Goal: Task Accomplishment & Management: Use online tool/utility

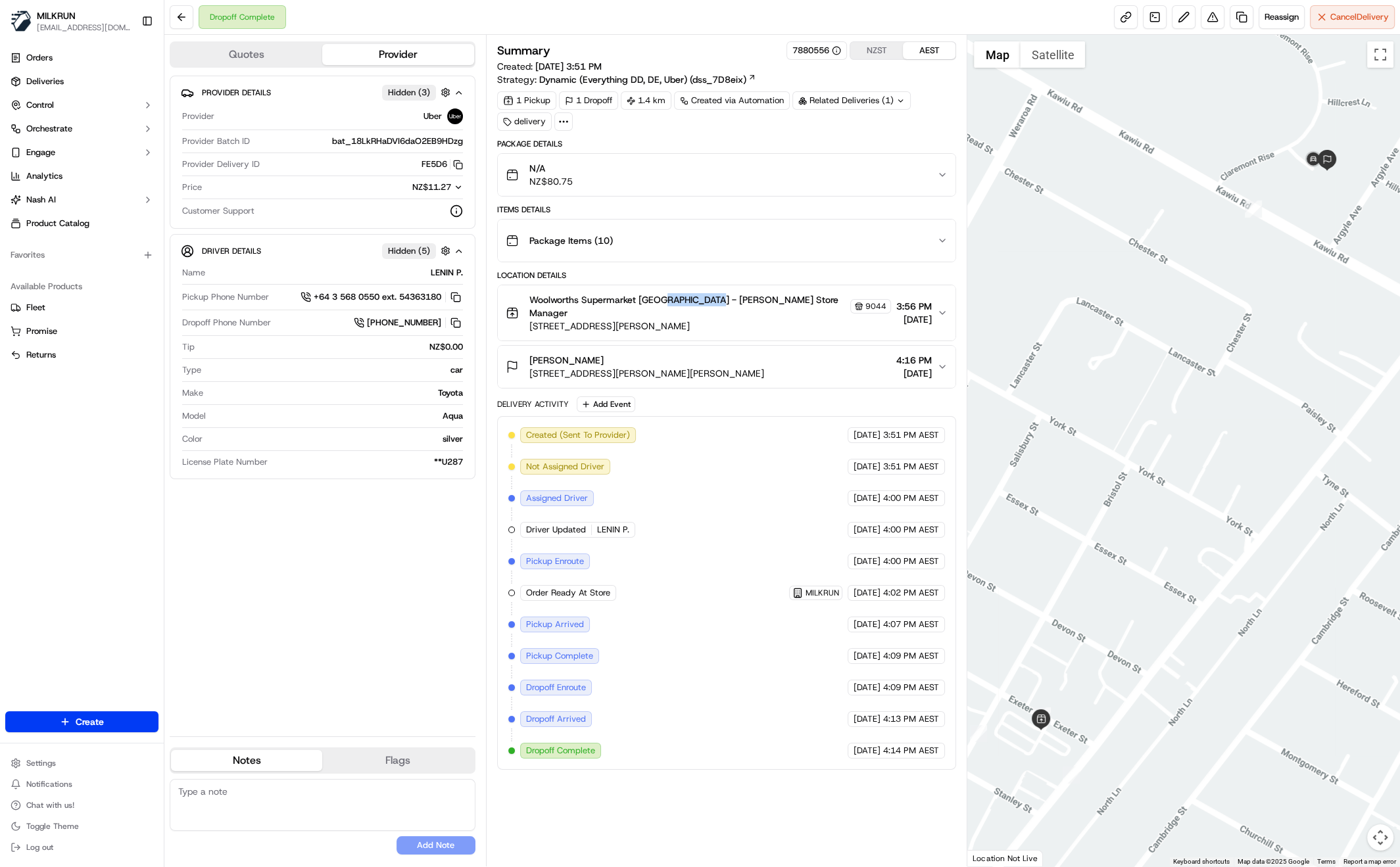
drag, startPoint x: 662, startPoint y: 298, endPoint x: 704, endPoint y: 303, distance: 42.3
click at [705, 304] on span "Woolworths Supermarket NZ - Levin Store Manager" at bounding box center [688, 306] width 319 height 26
copy span "Levin Store"
click at [941, 307] on icon "button" at bounding box center [942, 312] width 10 height 10
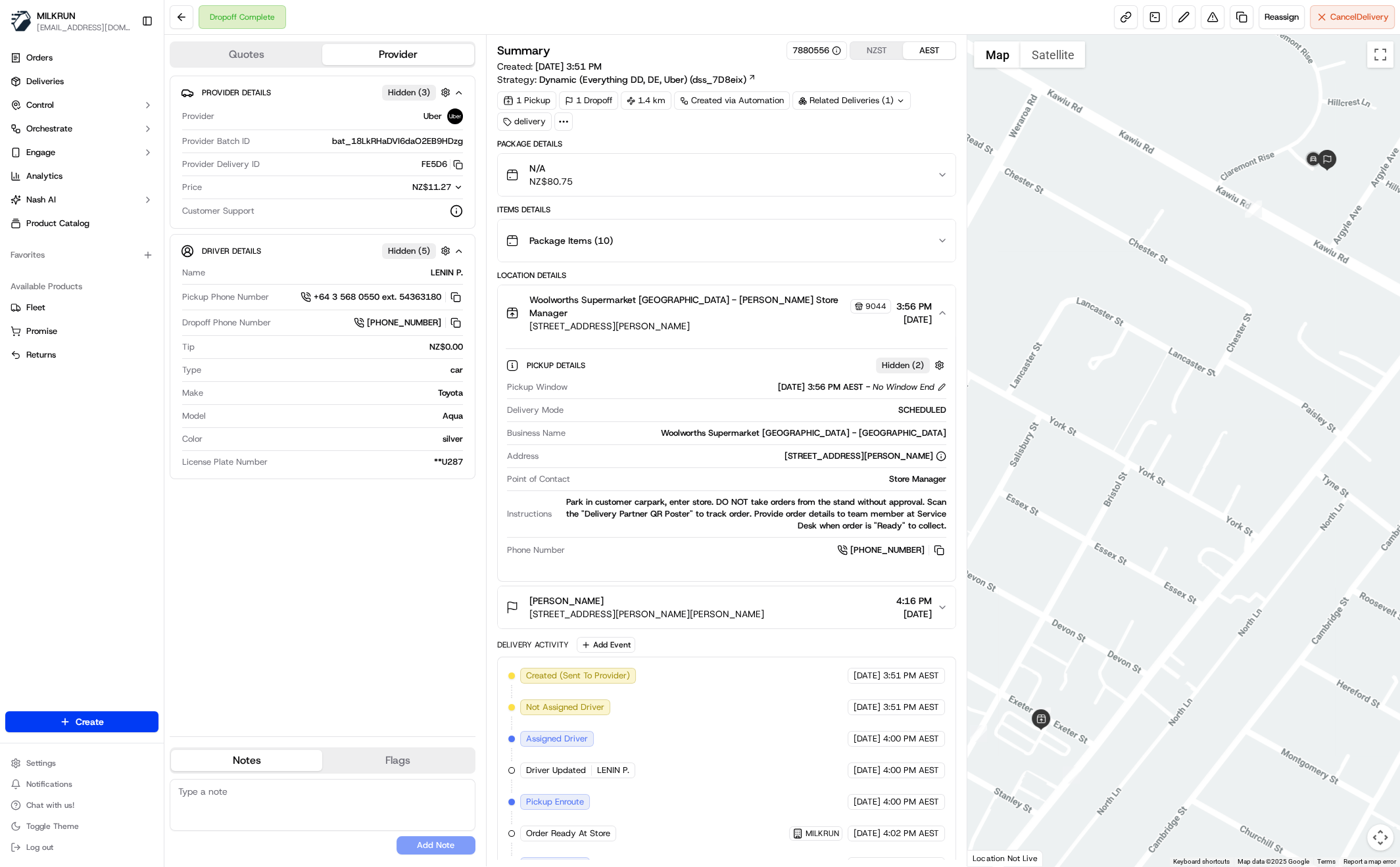
click at [892, 545] on span "+64 6 366 0050" at bounding box center [887, 550] width 75 height 12
click at [941, 543] on button at bounding box center [938, 549] width 14 height 14
click at [309, 581] on div "Provider Details Hidden ( 3 ) Provider Uber Provider Batch ID bat_18LkRHaDVI6da…" at bounding box center [321, 401] width 305 height 650
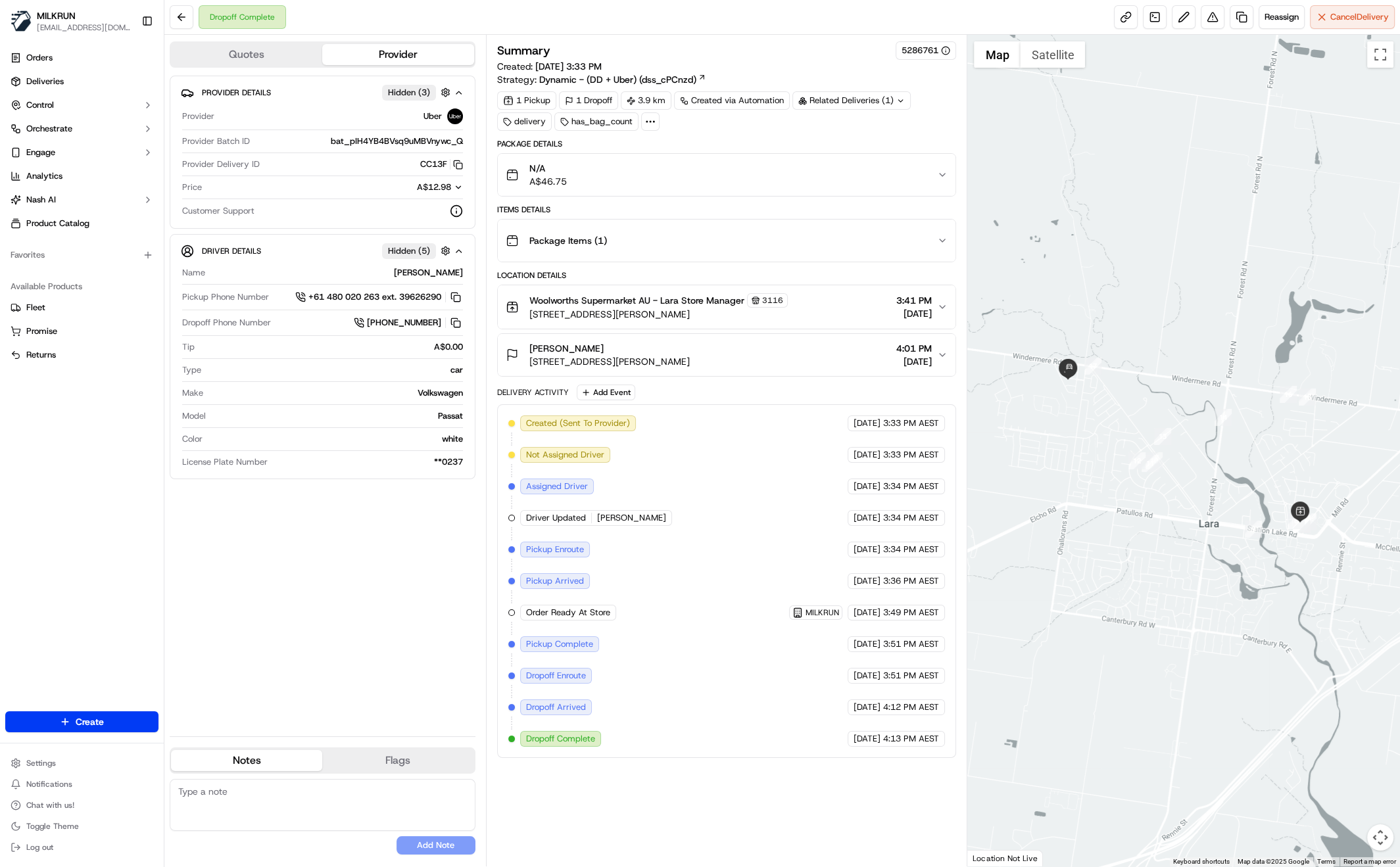
click at [343, 612] on div "Provider Details Hidden ( 3 ) Provider Uber Provider Batch ID bat_pIH4YB4BVsq9u…" at bounding box center [321, 401] width 305 height 650
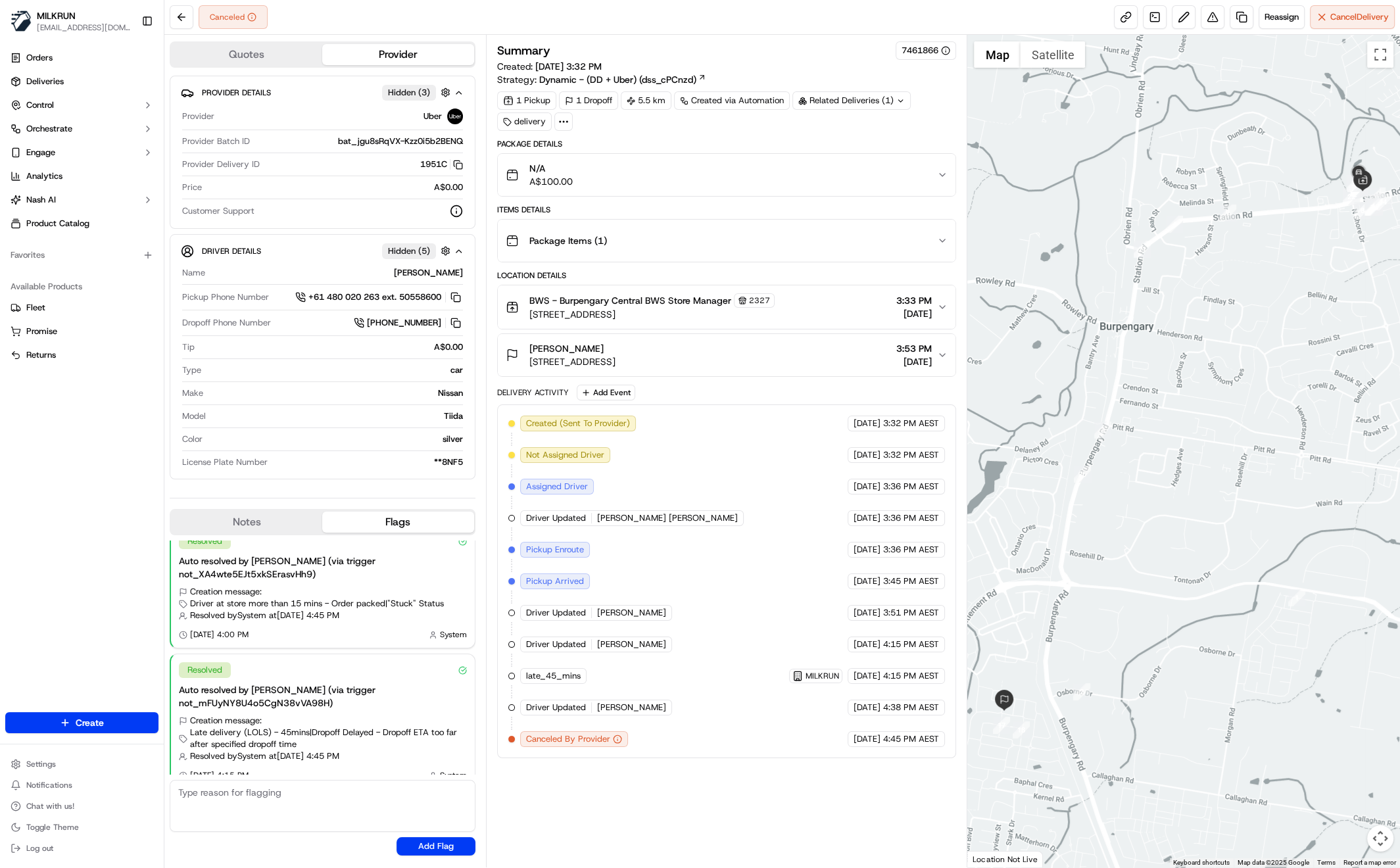
click at [774, 784] on div "Summary 7461866 Created: 21/09/2025 3:32 PM Strategy: Dynamic - (DD + Uber) (ds…" at bounding box center [727, 451] width 459 height 820
drag, startPoint x: 557, startPoint y: 296, endPoint x: 657, endPoint y: 301, distance: 100.1
click at [656, 302] on span "BWS - Burpengary Central BWS Store Manager" at bounding box center [631, 301] width 202 height 13
click at [945, 302] on icon "button" at bounding box center [942, 306] width 10 height 10
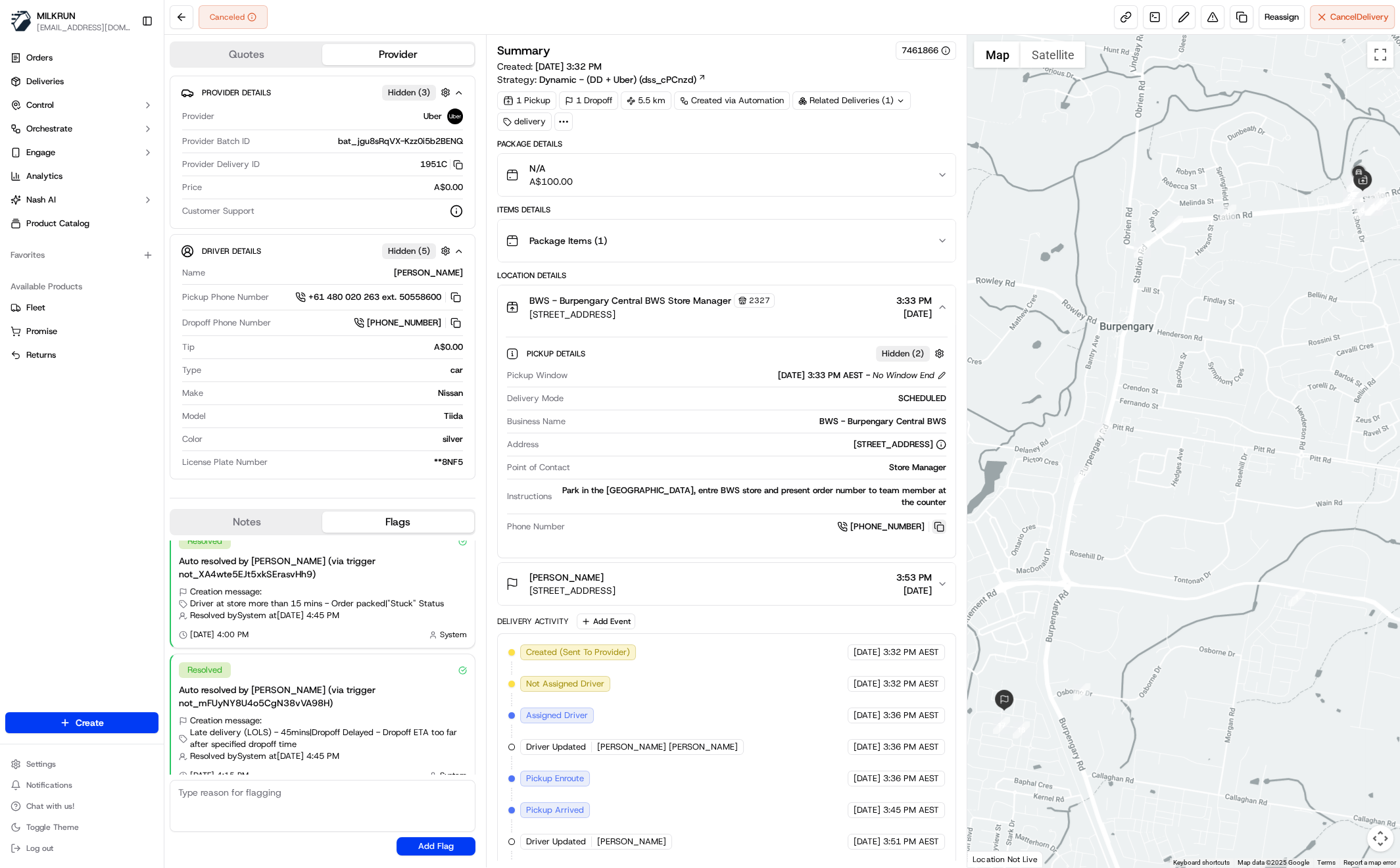
click at [940, 526] on button at bounding box center [938, 526] width 14 height 14
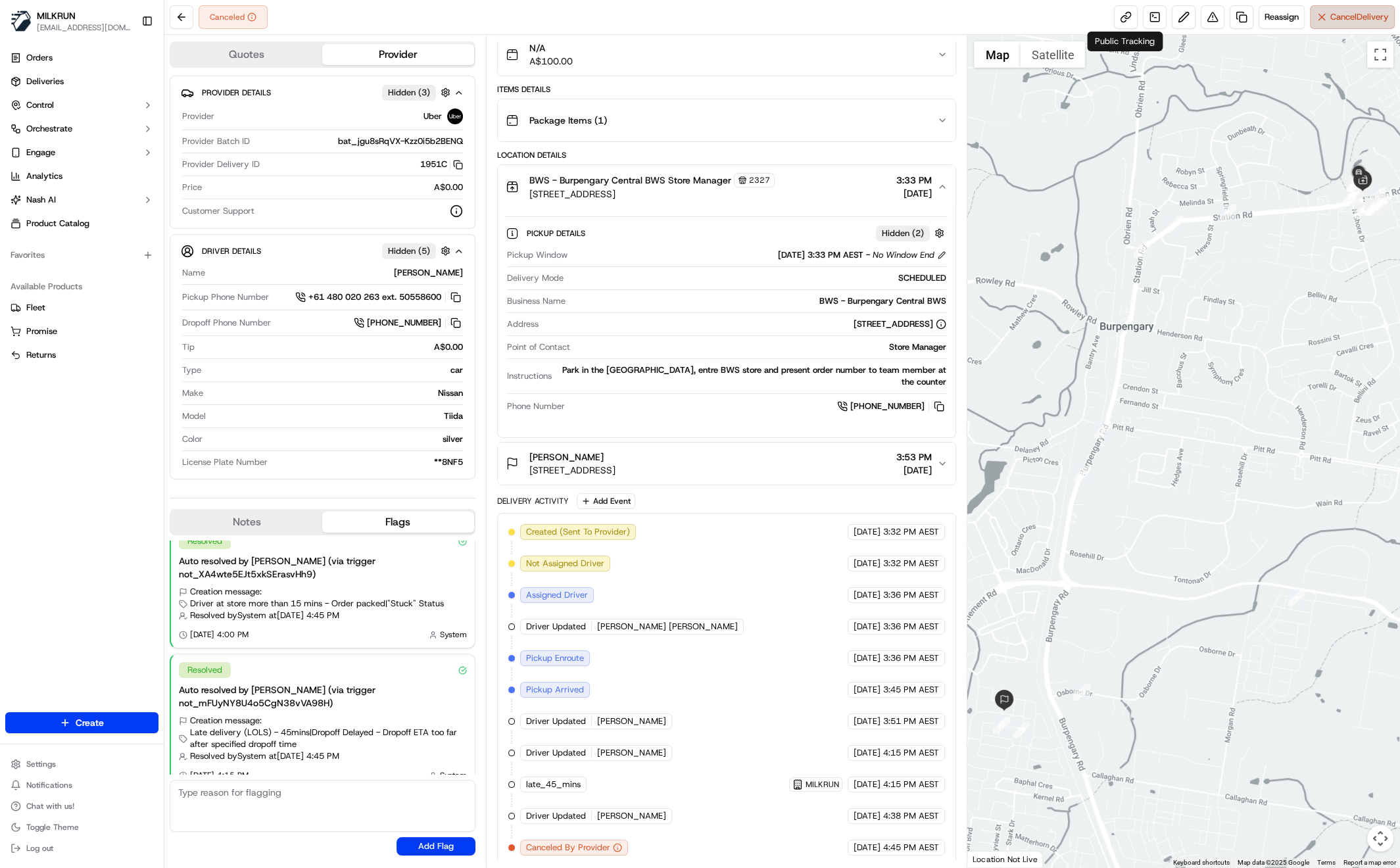
click at [1344, 12] on span "Cancel Delivery" at bounding box center [1359, 17] width 59 height 12
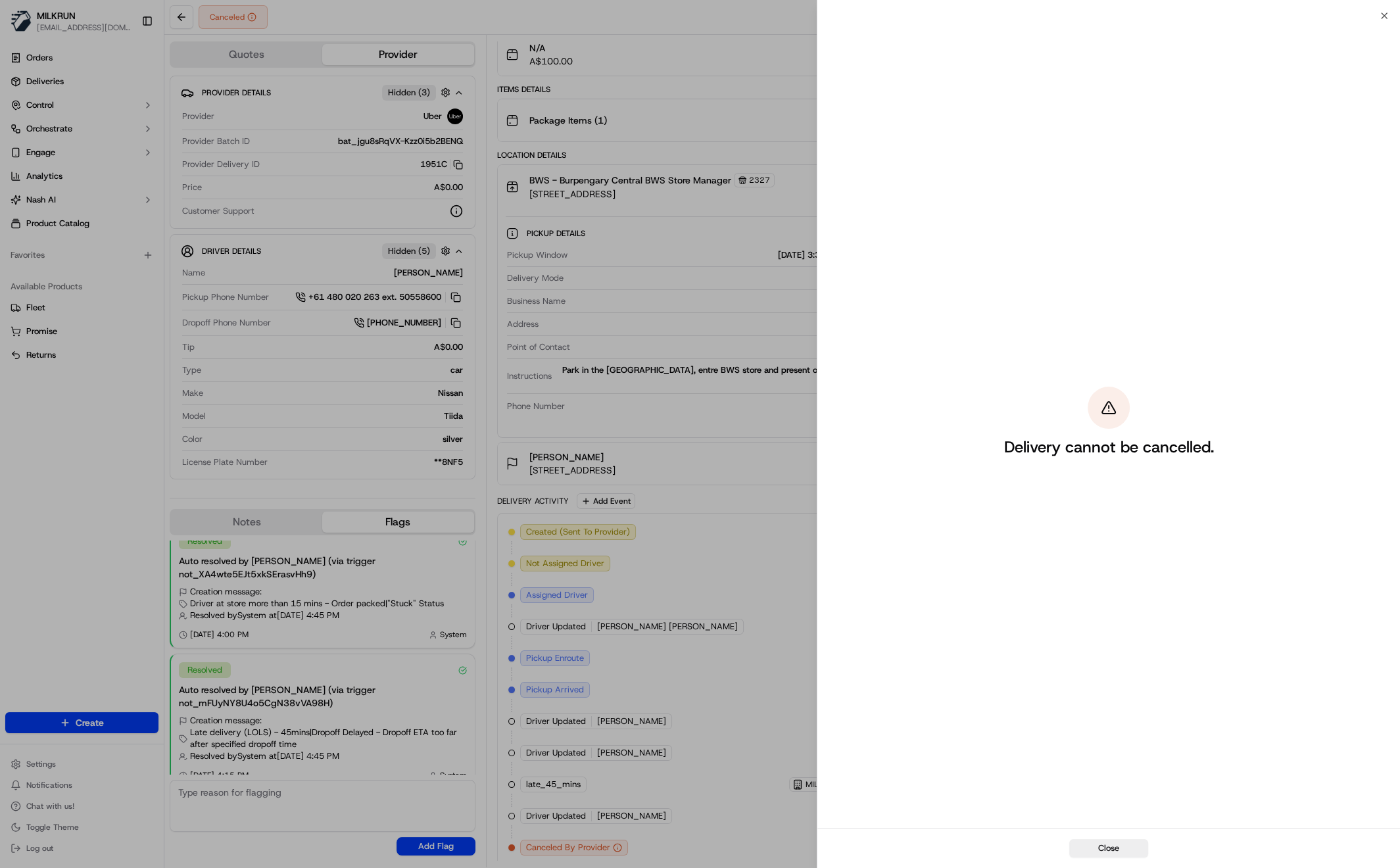
drag, startPoint x: 1103, startPoint y: 849, endPoint x: 1059, endPoint y: 837, distance: 45.6
click at [1103, 849] on button "Close" at bounding box center [1108, 847] width 78 height 18
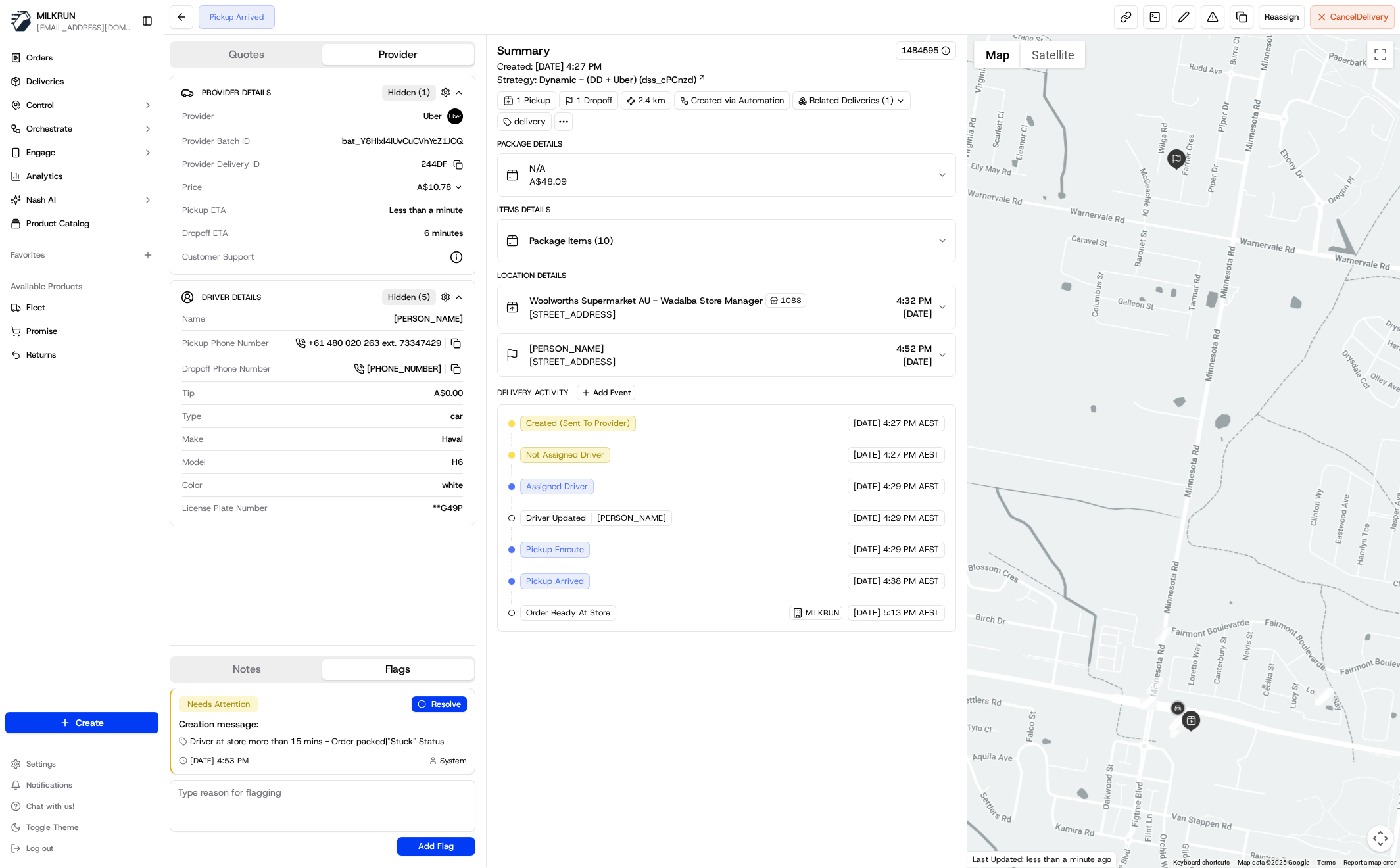
click at [350, 582] on div "Provider Details Hidden ( 1 ) Provider Uber Provider Batch ID bat_Y8Hlxl4IUvCuC…" at bounding box center [321, 355] width 305 height 559
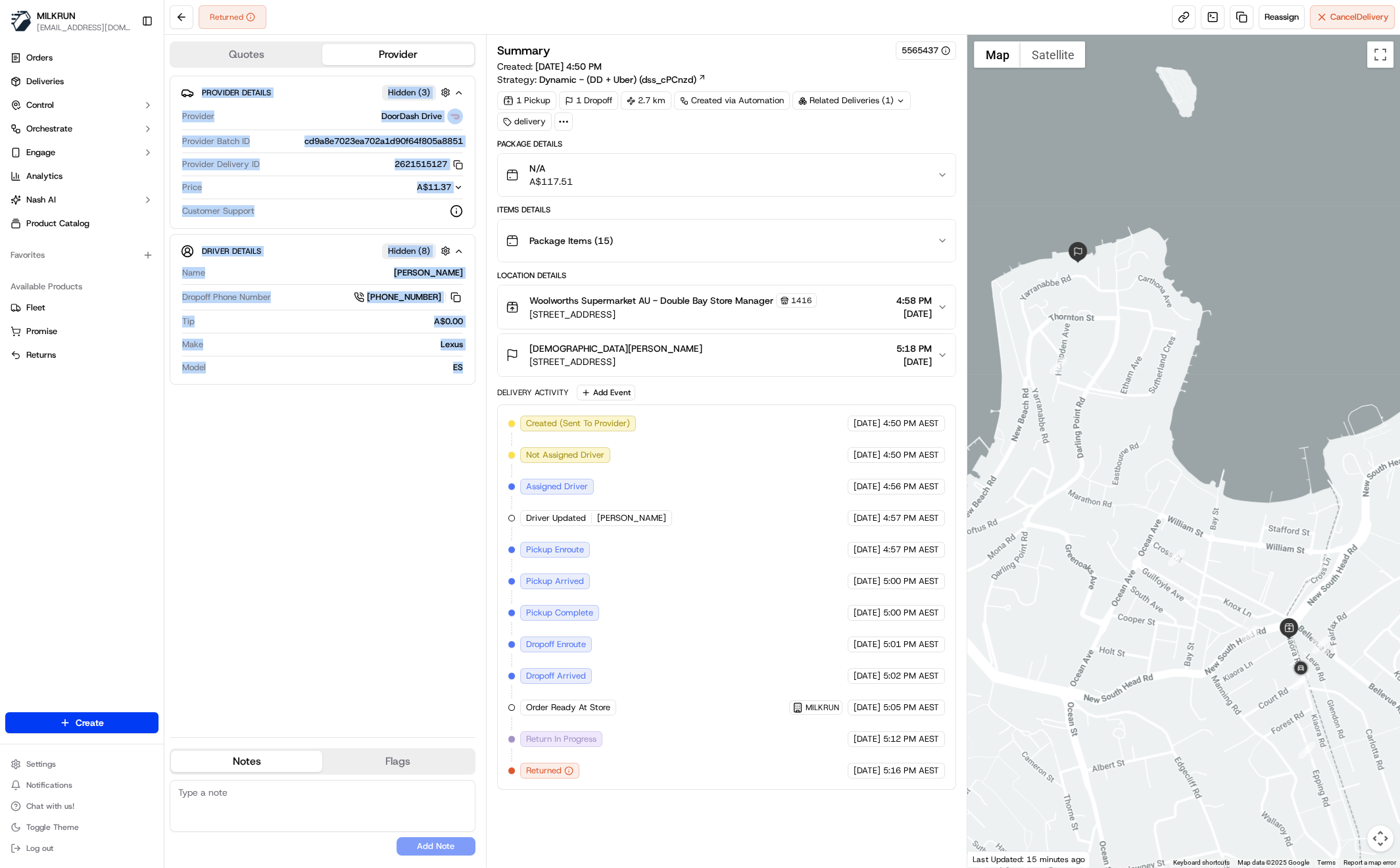
click at [320, 585] on div "Provider Details Hidden ( 3 ) Provider DoorDash Drive Provider Batch ID cd9a8e7…" at bounding box center [321, 401] width 305 height 651
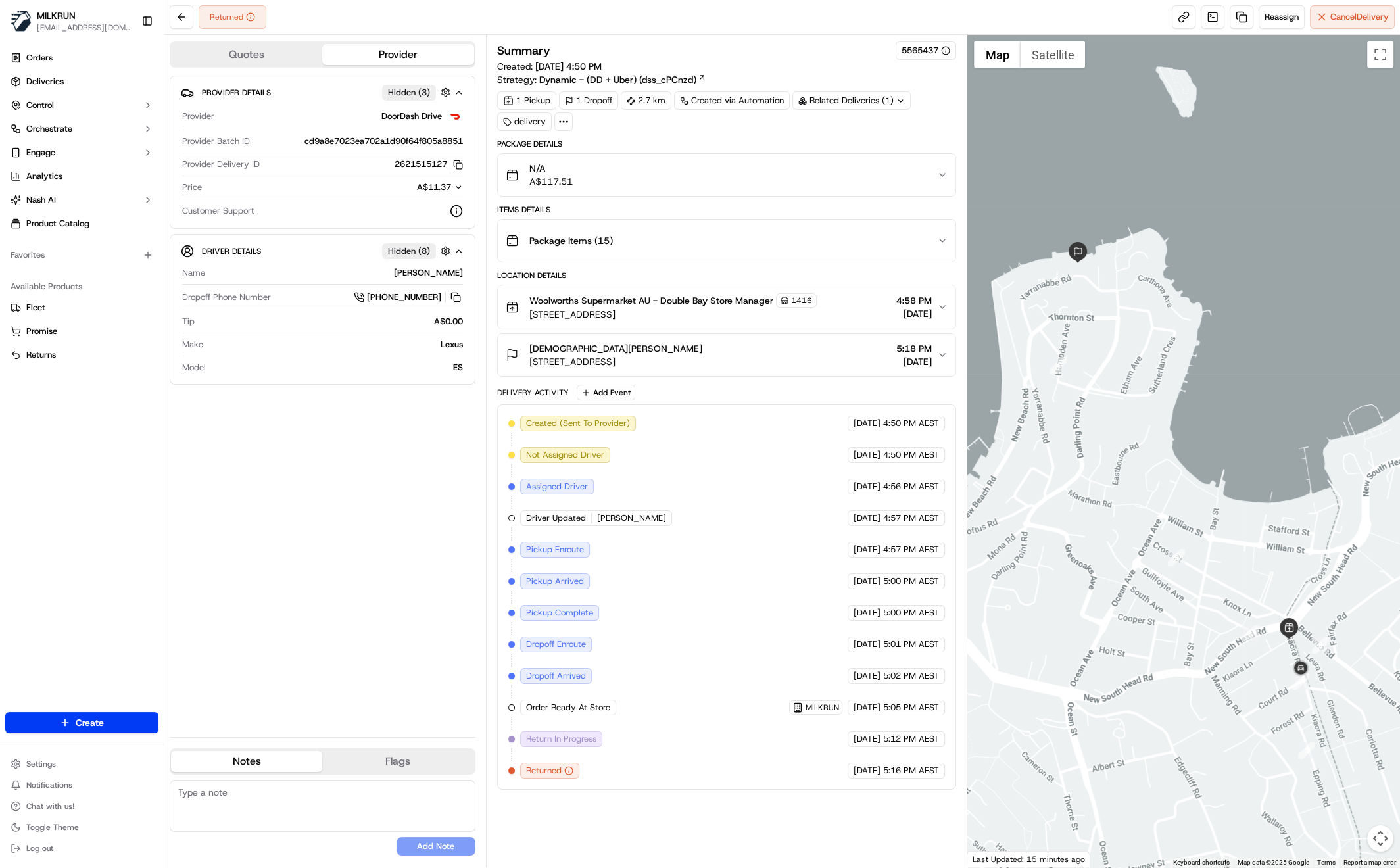
click at [360, 558] on div "Provider Details Hidden ( 3 ) Provider DoorDash Drive Provider Batch ID cd9a8e7…" at bounding box center [321, 401] width 305 height 651
click at [353, 651] on div "Provider Details Hidden ( 3 ) Provider DoorDash Drive Provider Batch ID cd9a8e7…" at bounding box center [321, 401] width 305 height 651
click at [934, 172] on div "N/A A$117.51" at bounding box center [721, 175] width 432 height 26
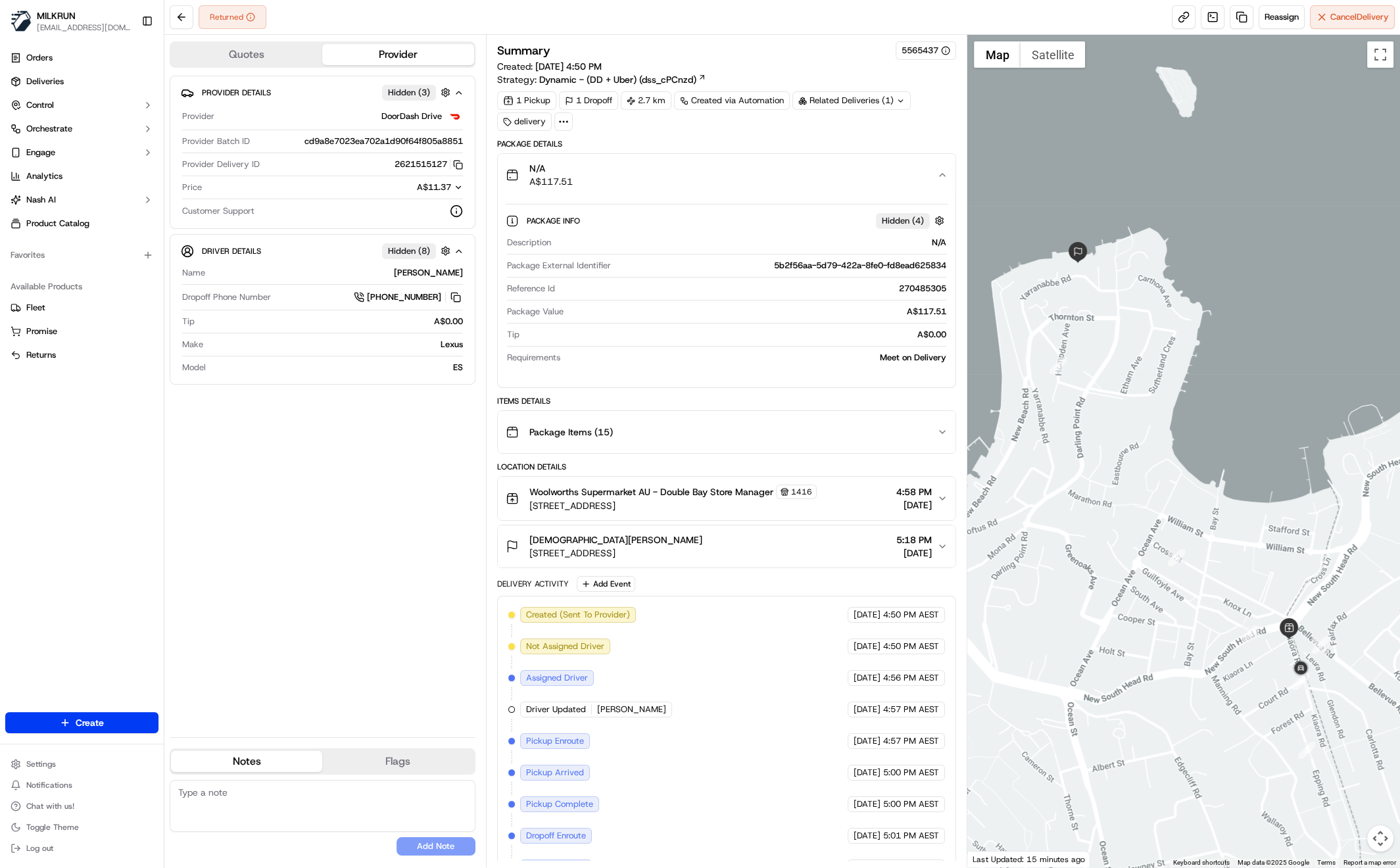
click at [414, 484] on div "Provider Details Hidden ( 3 ) Provider DoorDash Drive Provider Batch ID cd9a8e7…" at bounding box center [321, 401] width 305 height 651
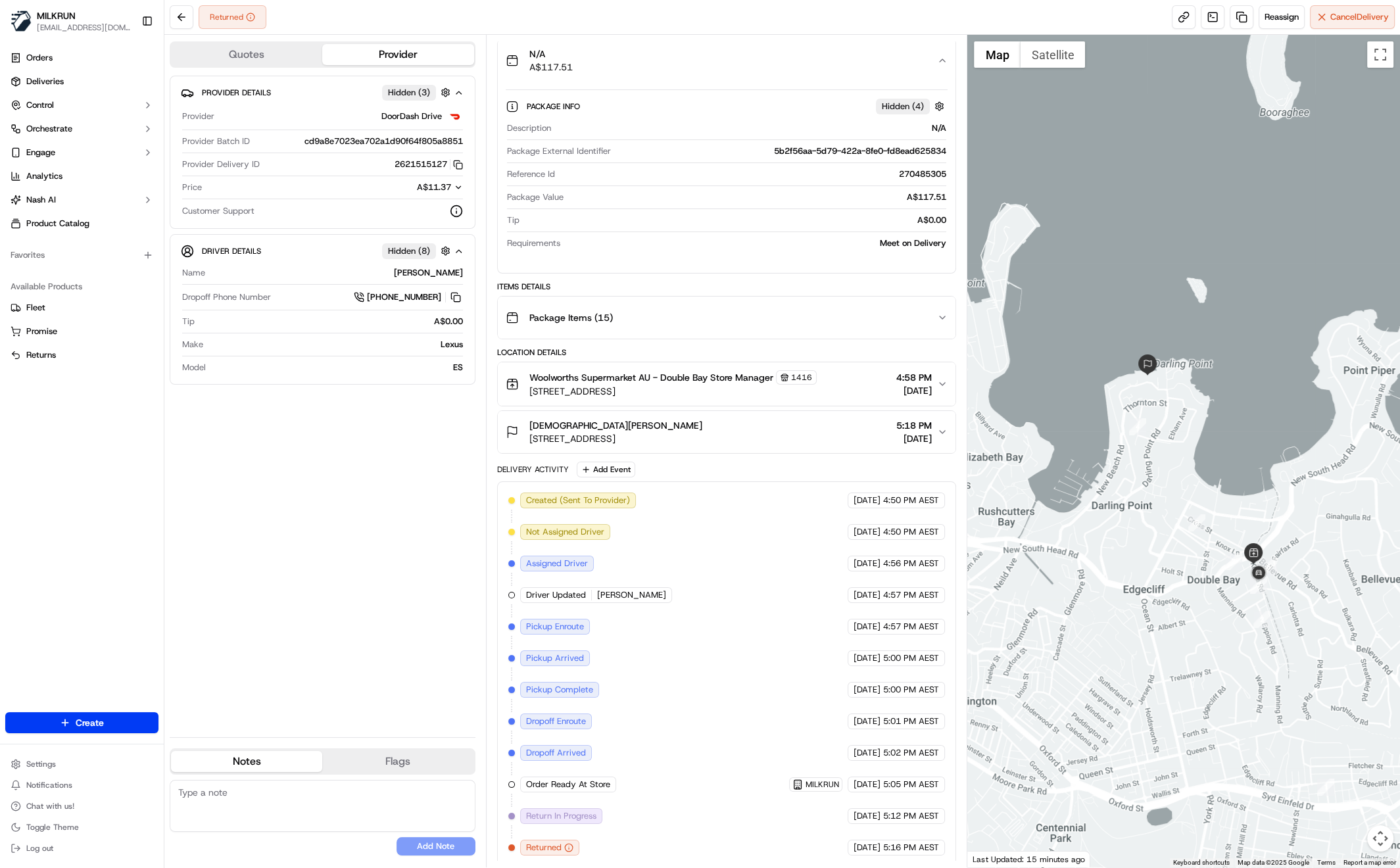
click at [413, 571] on div "Provider Details Hidden ( 3 ) Provider DoorDash Drive Provider Batch ID cd9a8e7…" at bounding box center [321, 401] width 305 height 651
click at [934, 377] on div "Woolworths Supermarket AU - Double Bay Store Manager [STREET_ADDRESS] 4:58 PM […" at bounding box center [721, 384] width 432 height 27
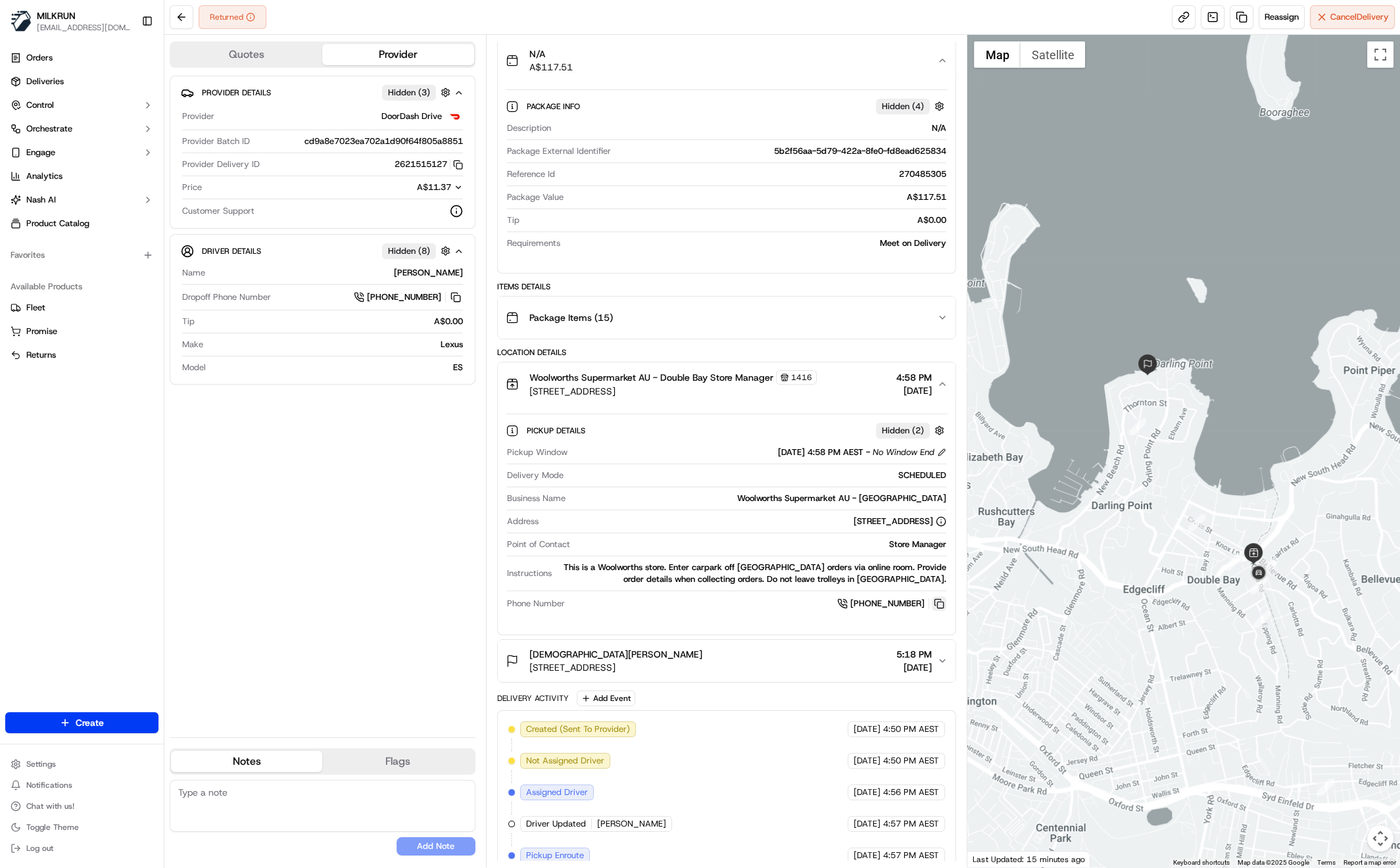
click at [938, 603] on button at bounding box center [938, 603] width 14 height 14
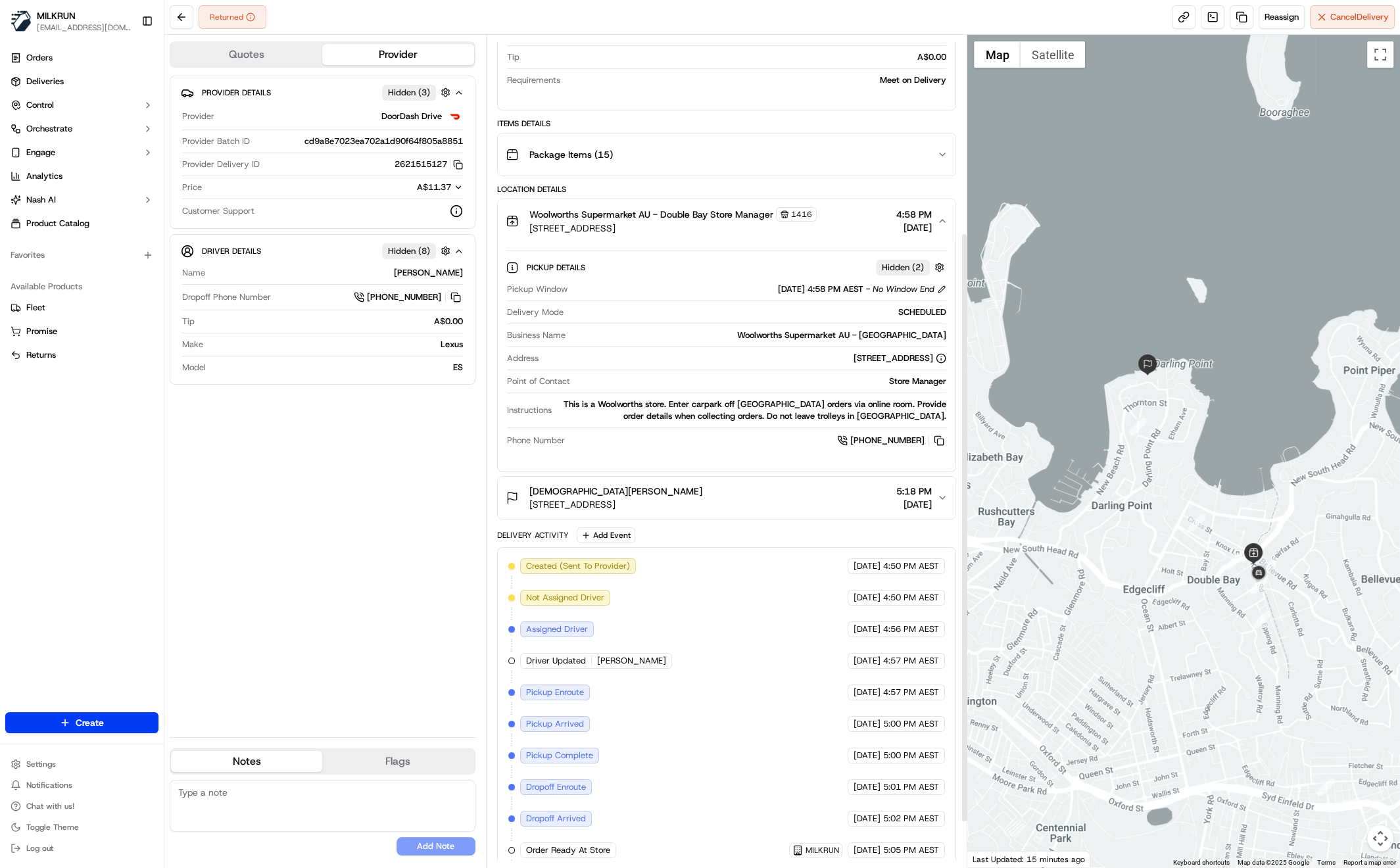
scroll to position [342, 0]
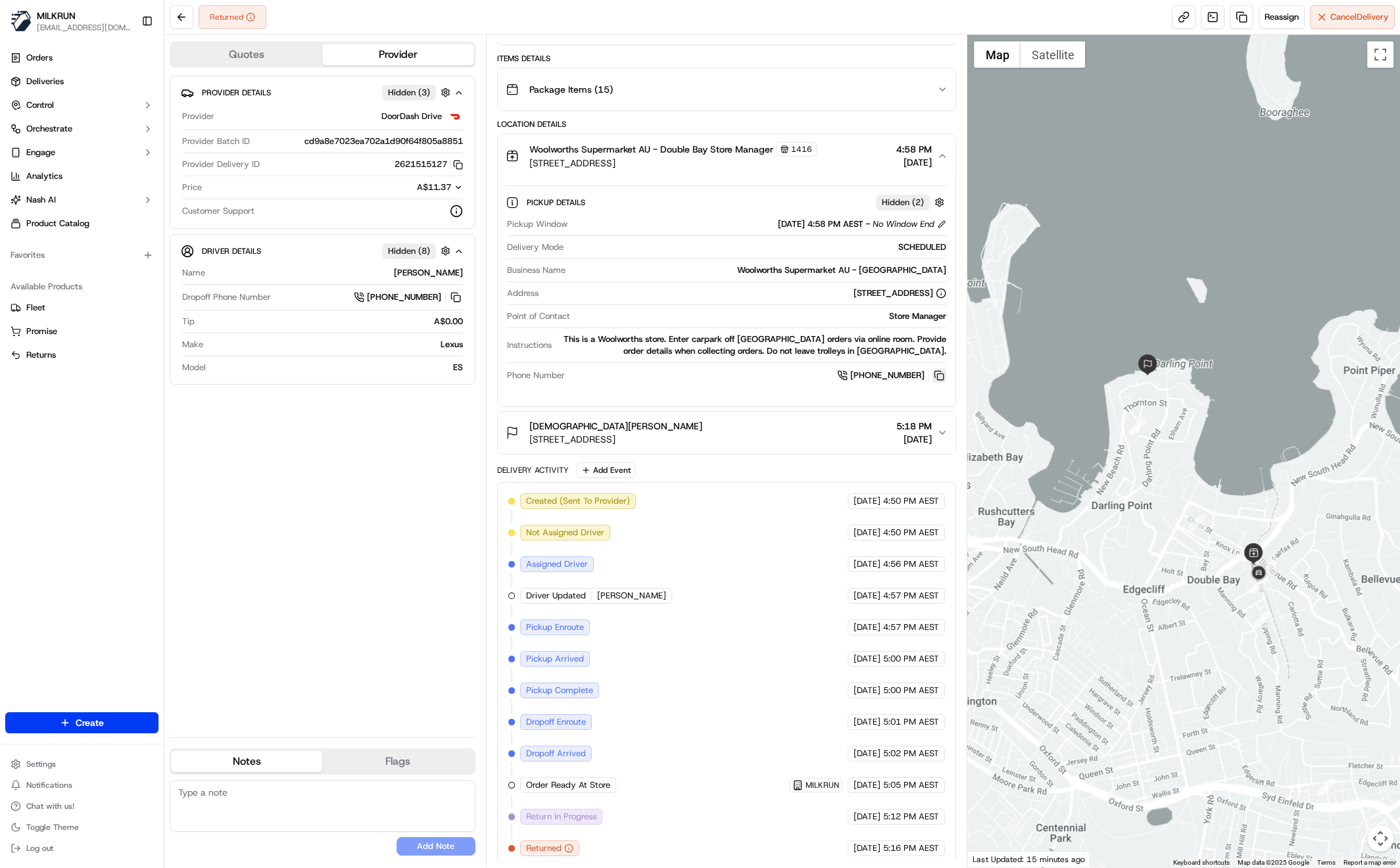
click at [941, 375] on button at bounding box center [938, 374] width 14 height 14
click at [446, 474] on div "Provider Details Hidden ( 3 ) Provider DoorDash Drive Provider Batch ID cd9a8e7…" at bounding box center [321, 401] width 305 height 651
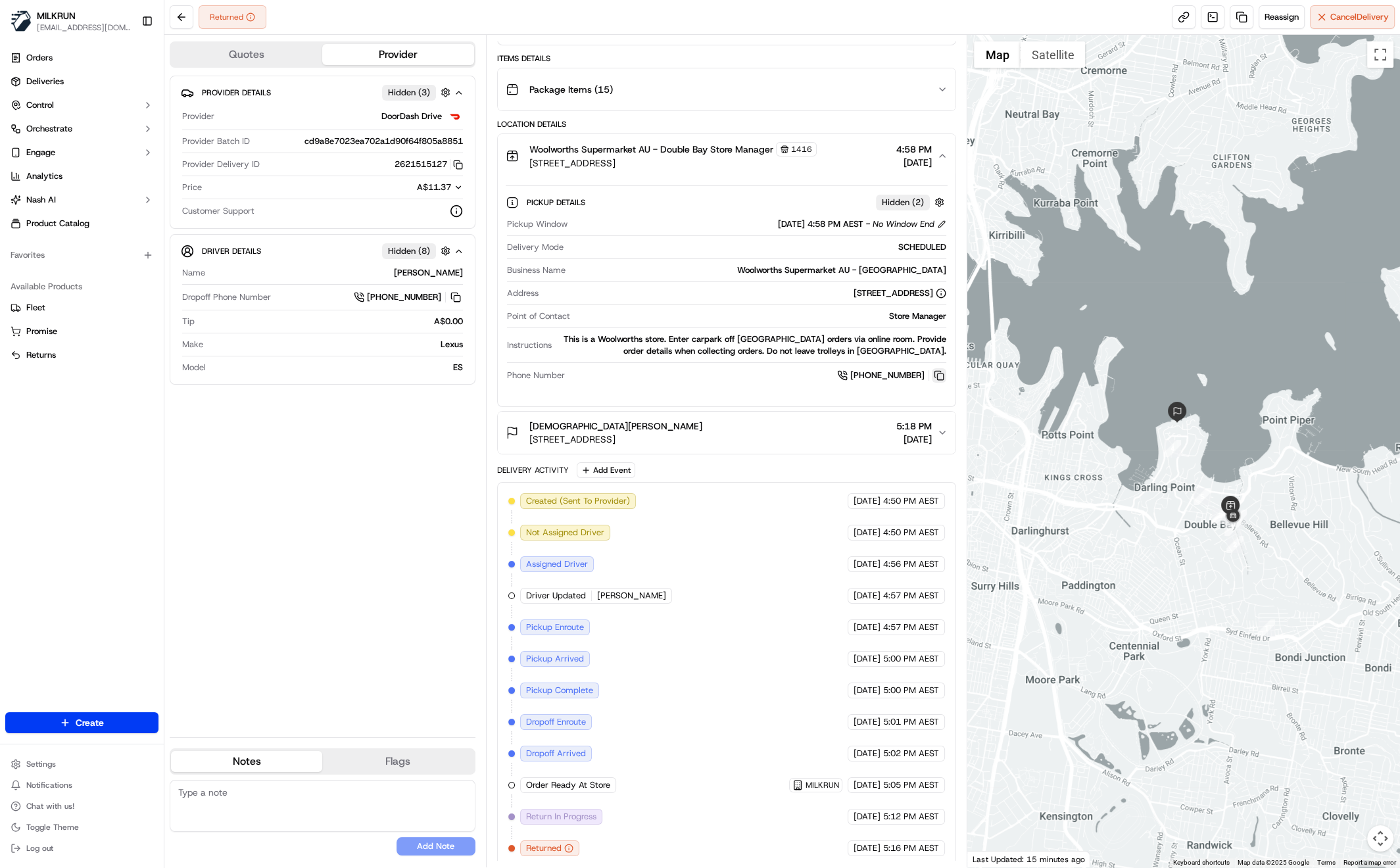
click at [944, 370] on button at bounding box center [938, 374] width 14 height 14
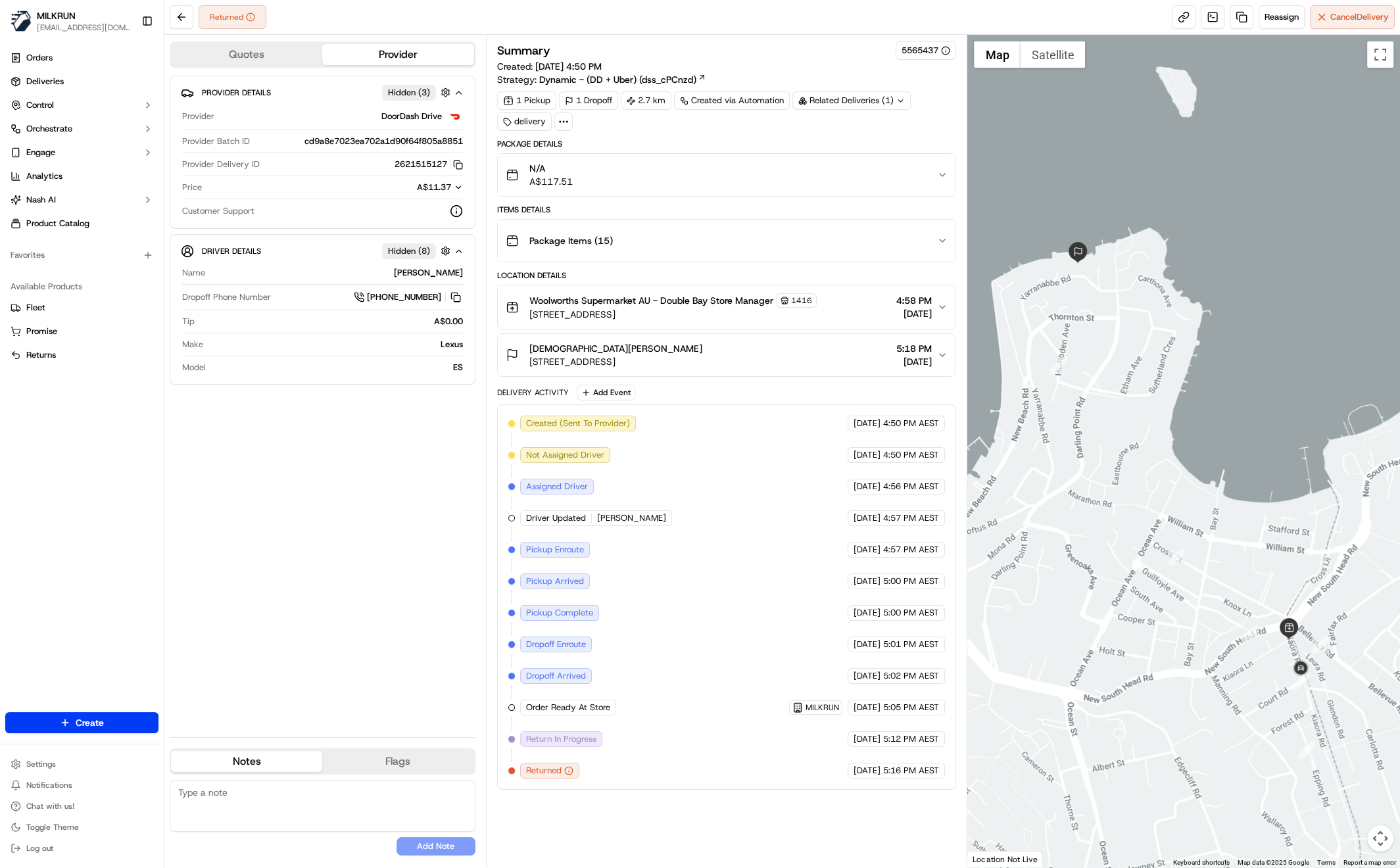
click at [928, 307] on span "[DATE]" at bounding box center [914, 314] width 36 height 13
click at [939, 306] on icon "button" at bounding box center [942, 306] width 10 height 10
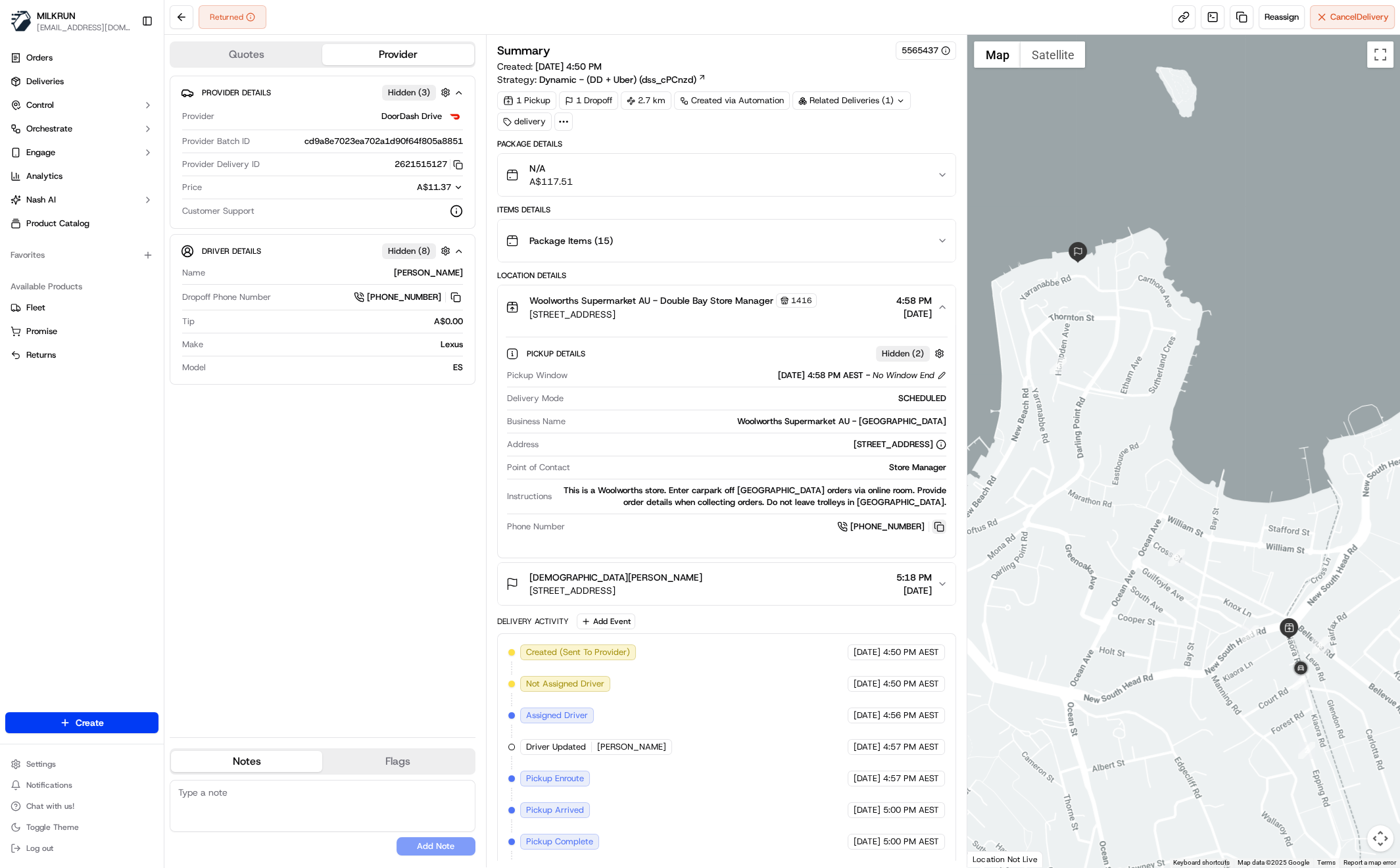
click at [941, 526] on button at bounding box center [938, 526] width 14 height 14
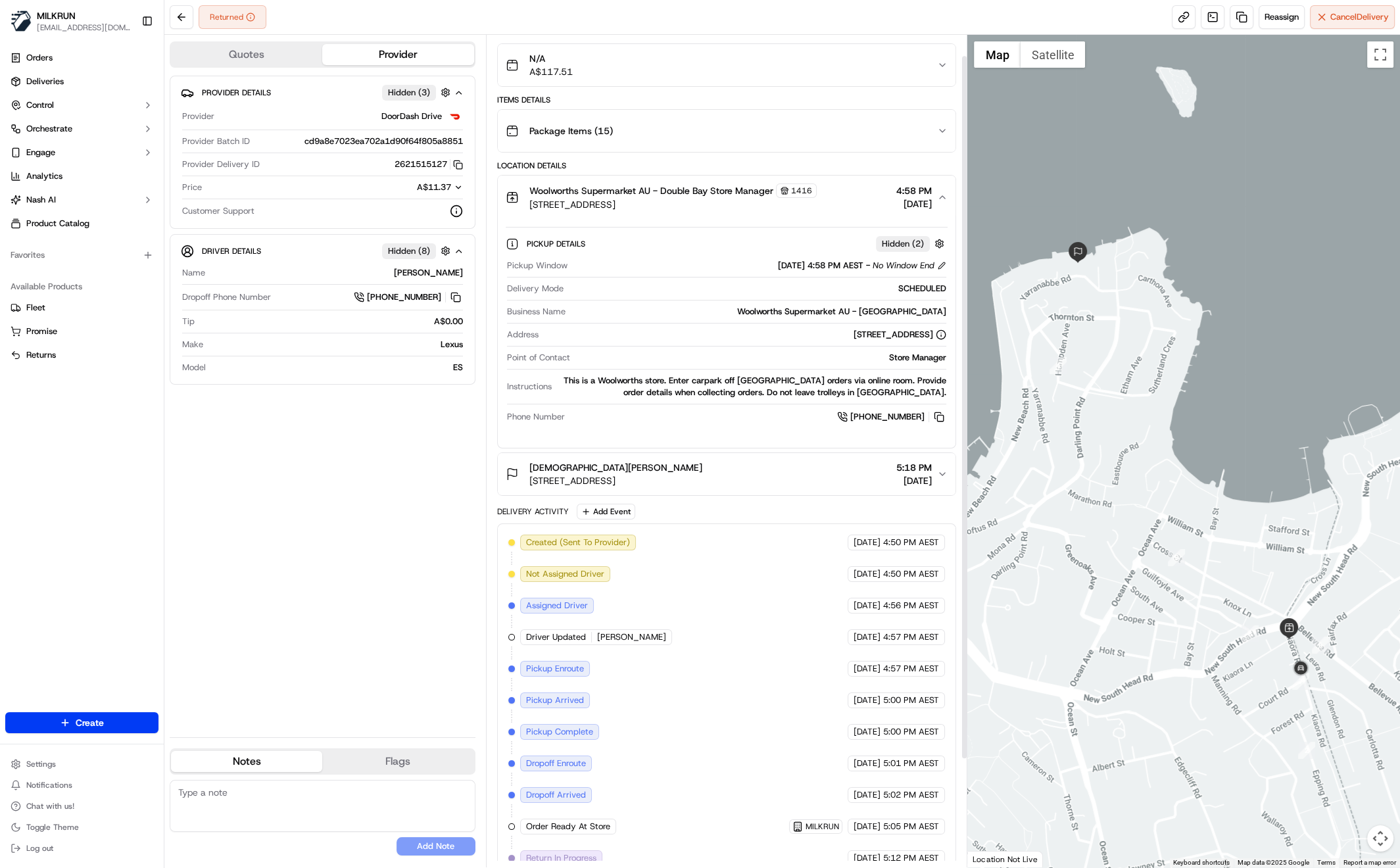
scroll to position [151, 0]
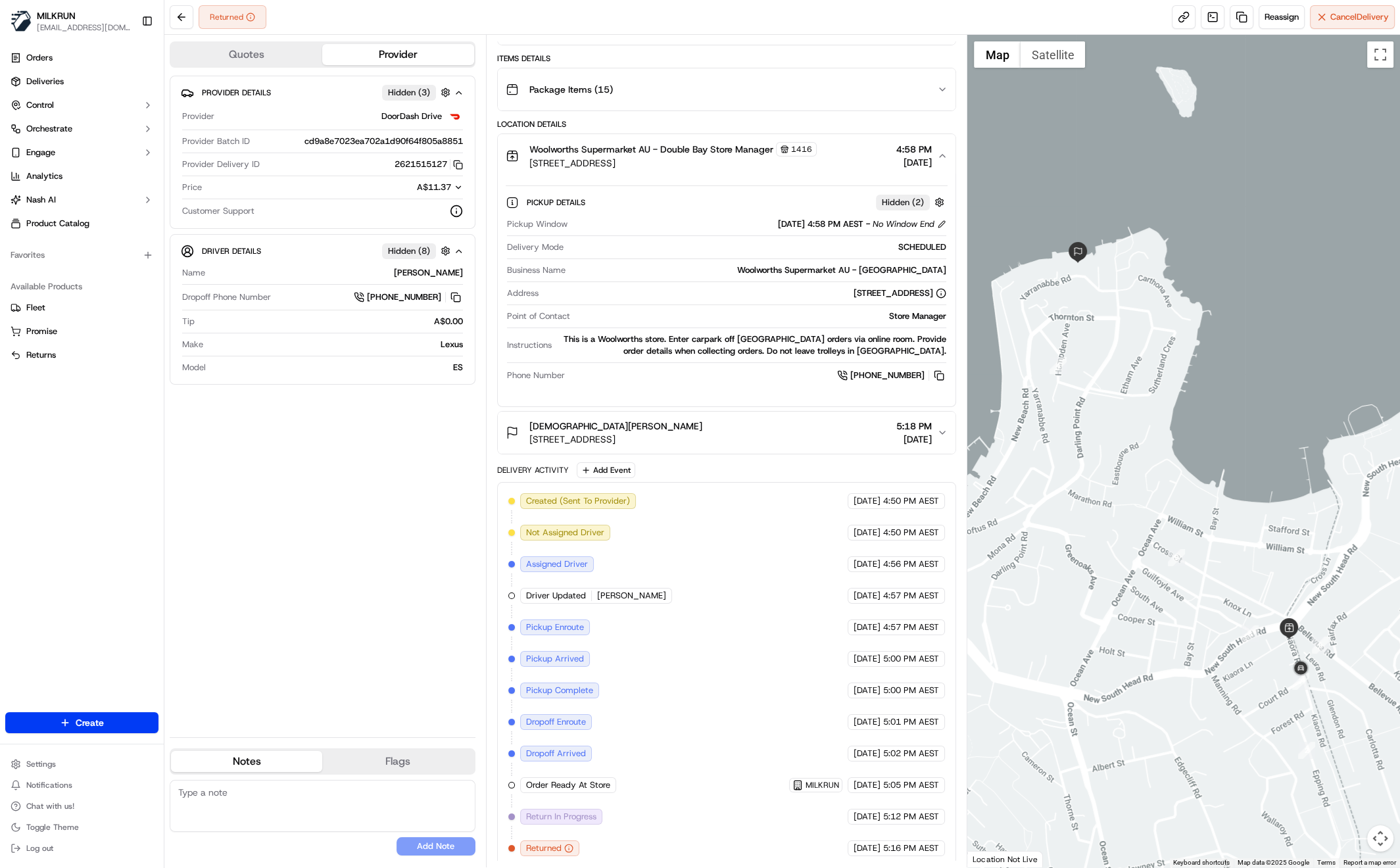
click at [425, 537] on div "Provider Details Hidden ( 3 ) Provider DoorDash Drive Provider Batch ID cd9a8e7…" at bounding box center [321, 401] width 305 height 651
click at [357, 625] on div "Provider Details Hidden ( 3 ) Provider DoorDash Drive Provider Batch ID cd9a8e7…" at bounding box center [321, 401] width 305 height 651
click at [1243, 22] on link at bounding box center [1241, 17] width 24 height 24
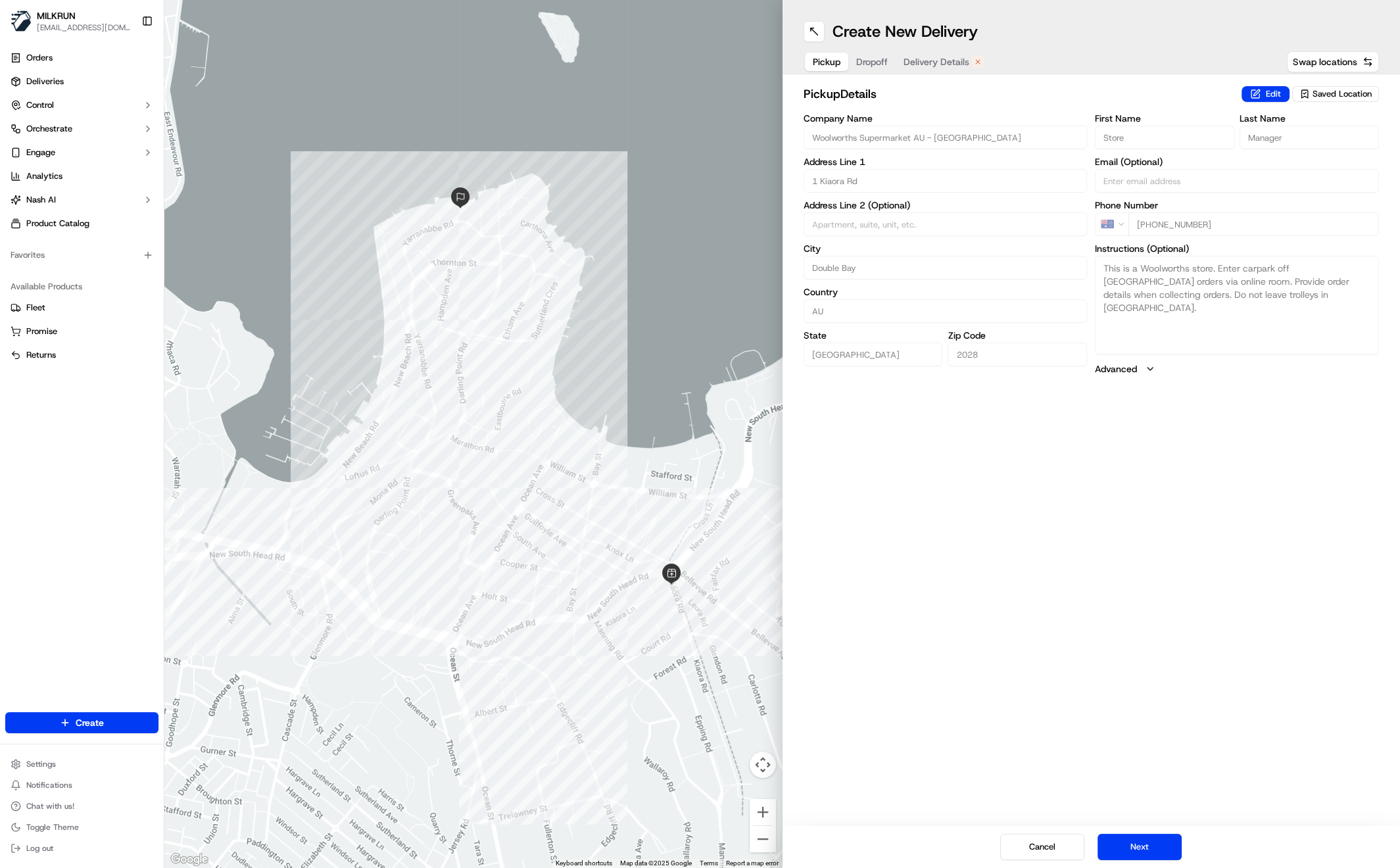
click at [916, 59] on span "Delivery Details" at bounding box center [937, 61] width 66 height 13
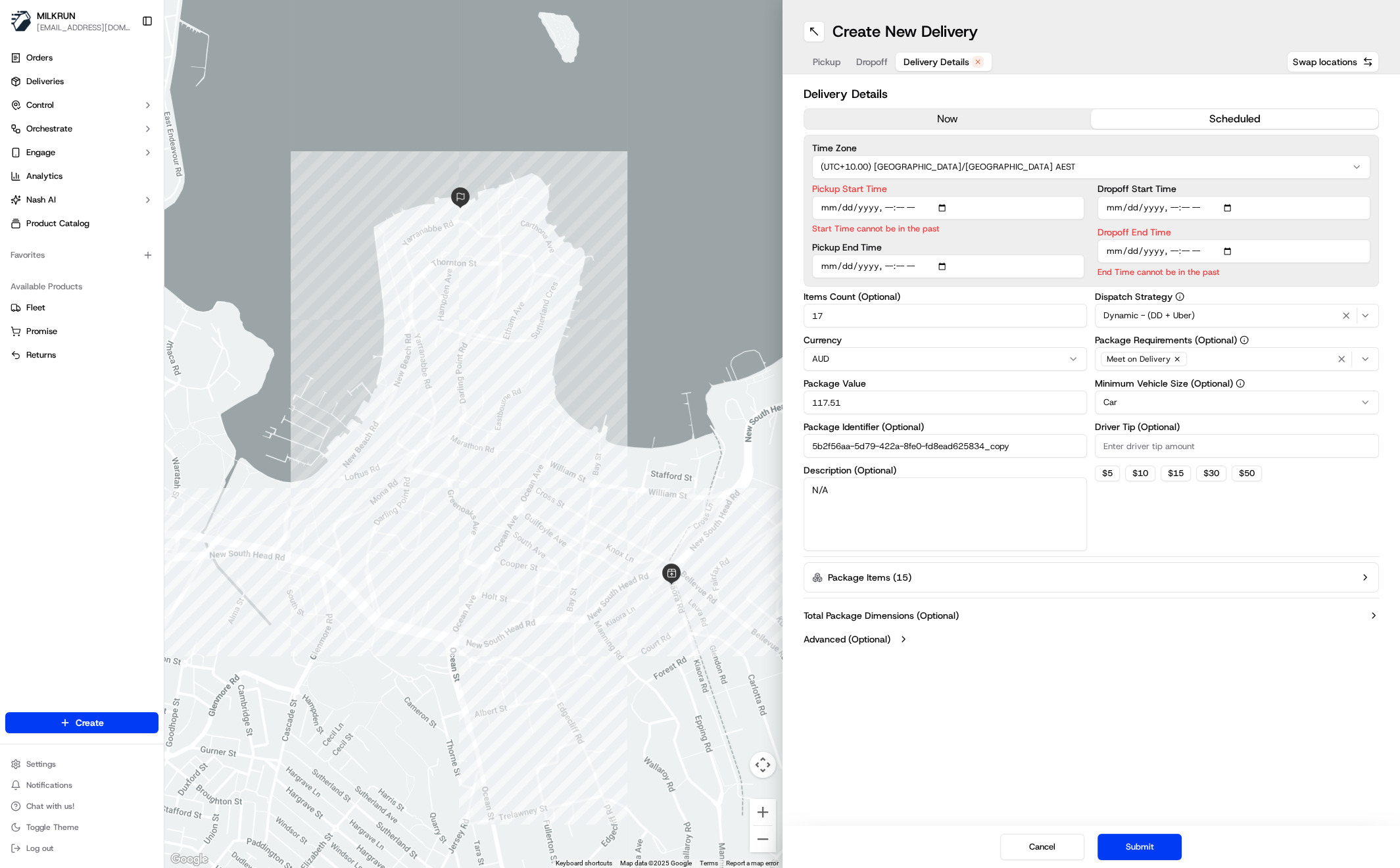
click at [929, 121] on button "now" at bounding box center [948, 118] width 287 height 20
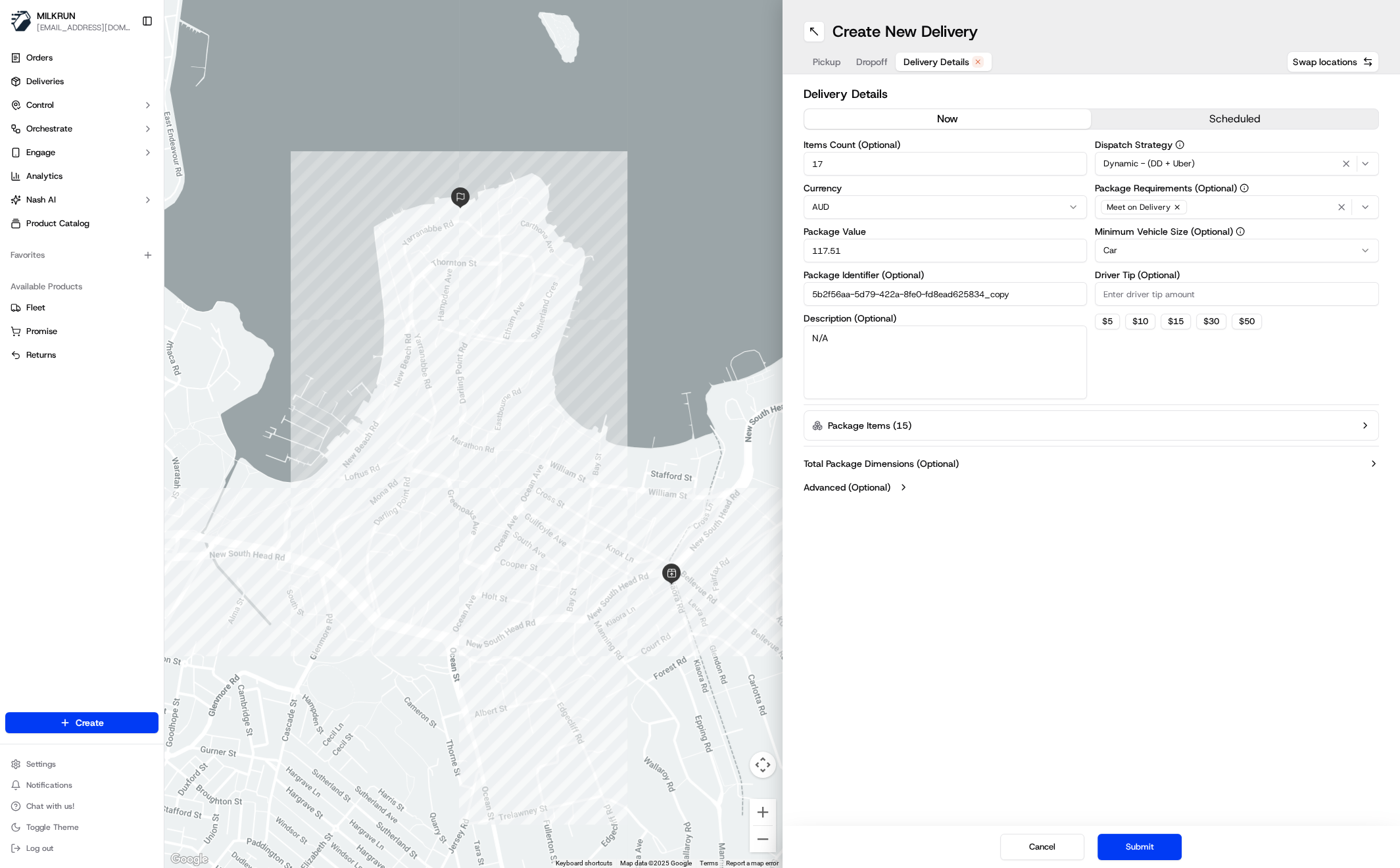
click at [1157, 846] on button "Submit" at bounding box center [1139, 847] width 84 height 26
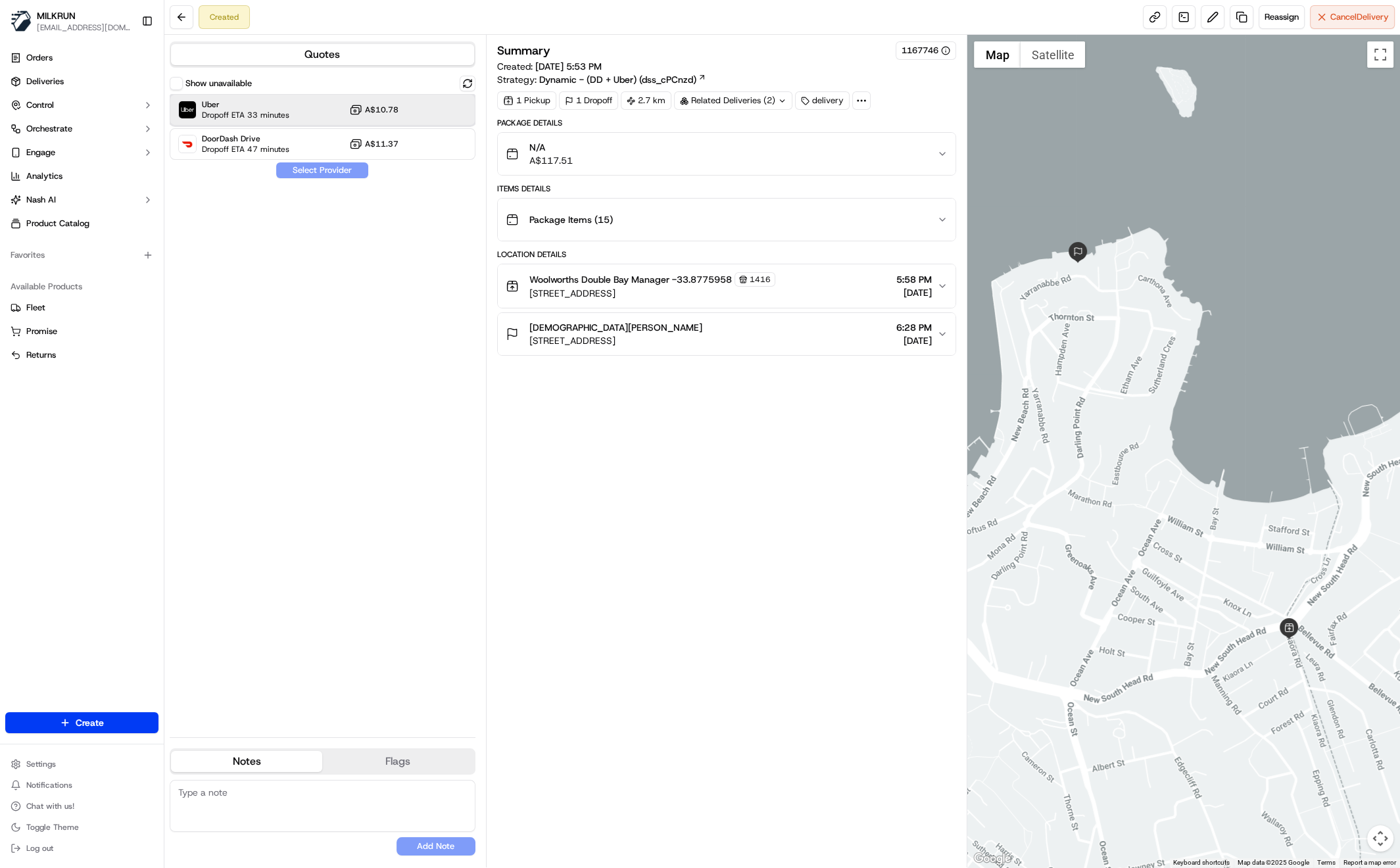
click at [317, 118] on div "Uber Dropoff ETA 33 minutes A$10.78" at bounding box center [321, 109] width 305 height 31
click at [323, 166] on button "Assign Provider" at bounding box center [321, 170] width 94 height 16
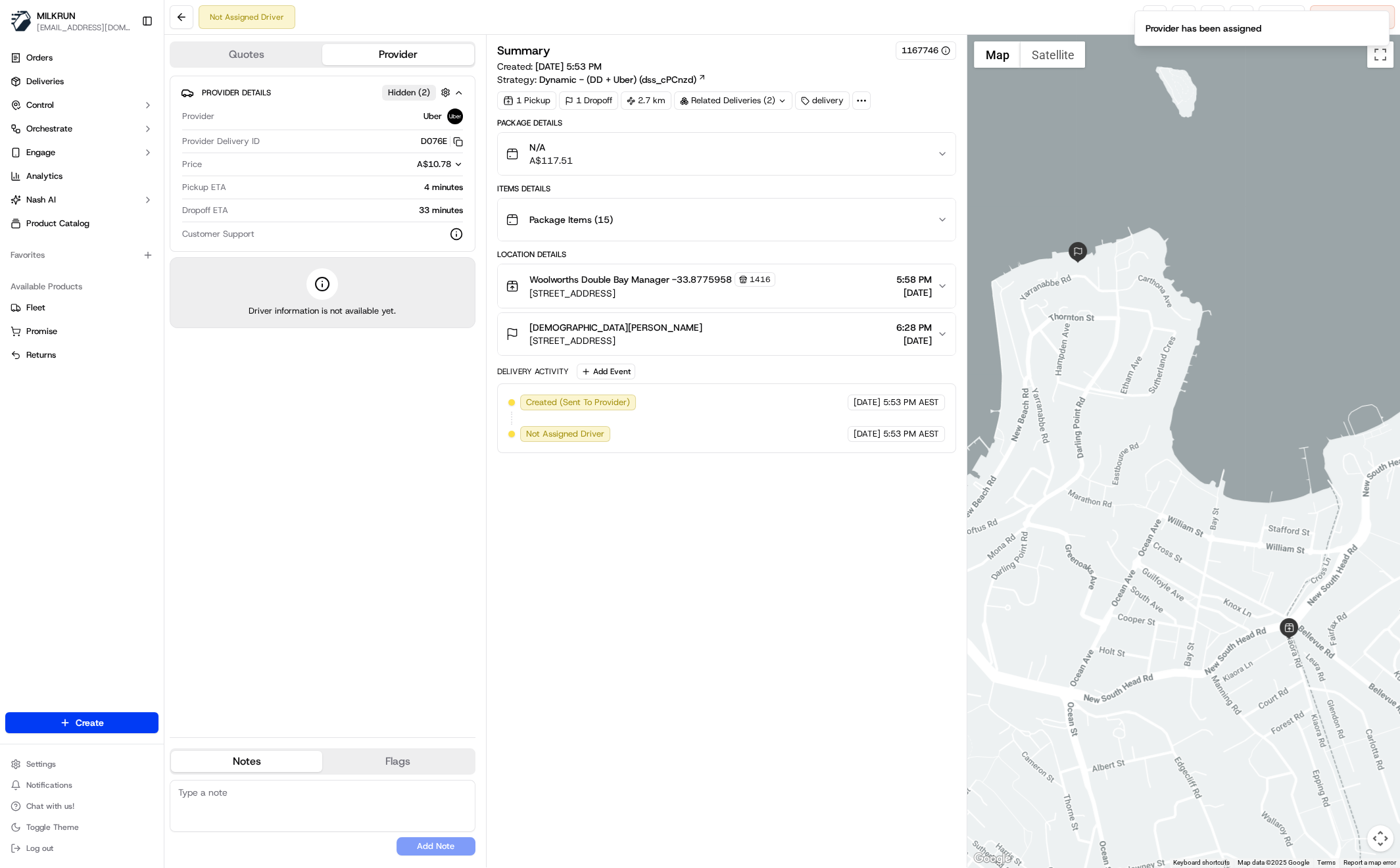
click at [1108, 14] on div "Not Assigned Driver Reassign Cancel Delivery" at bounding box center [782, 17] width 1236 height 35
click at [1154, 15] on link at bounding box center [1154, 17] width 24 height 24
